Goal: Task Accomplishment & Management: Manage account settings

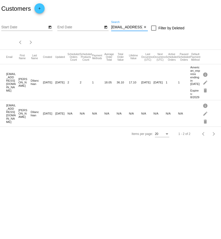
click at [141, 27] on input "[EMAIL_ADDRESS][DOMAIN_NAME]" at bounding box center [126, 27] width 31 height 4
click at [144, 27] on mat-icon "close" at bounding box center [145, 27] width 4 height 4
click at [124, 27] on div "search" at bounding box center [129, 28] width 37 height 8
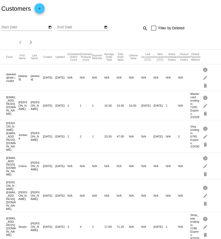
click at [144, 28] on mat-icon "search" at bounding box center [145, 28] width 6 height 8
click at [127, 28] on input "Search" at bounding box center [129, 27] width 37 height 4
paste input "[EMAIL_ADDRESS][DOMAIN_NAME]"
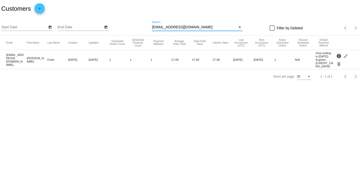
type input "[EMAIL_ADDRESS][DOMAIN_NAME]"
click at [221, 55] on mat-icon "info" at bounding box center [339, 56] width 6 height 8
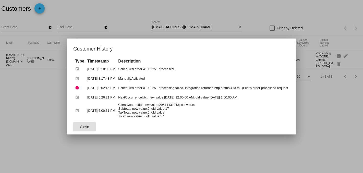
click at [221, 102] on div at bounding box center [181, 86] width 363 height 173
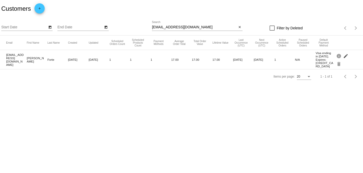
click at [221, 56] on mat-icon "edit" at bounding box center [346, 56] width 6 height 8
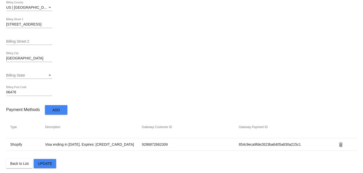
scroll to position [284, 0]
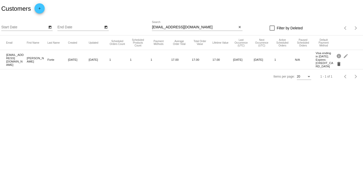
click at [221, 63] on mat-icon "delete" at bounding box center [339, 64] width 6 height 8
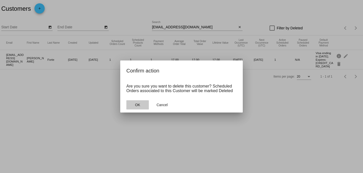
click at [138, 107] on span "OK" at bounding box center [137, 105] width 5 height 4
